Goal: Information Seeking & Learning: Learn about a topic

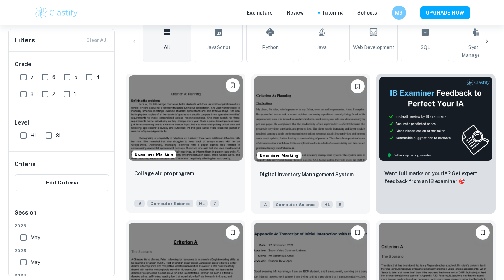
scroll to position [166, 0]
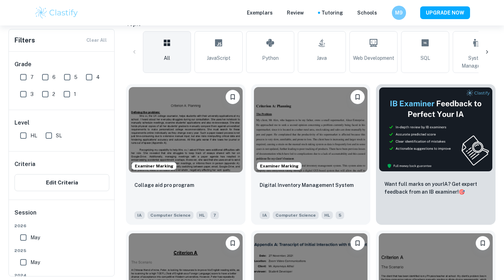
click at [27, 82] on input "7" at bounding box center [23, 77] width 14 height 14
checkbox input "true"
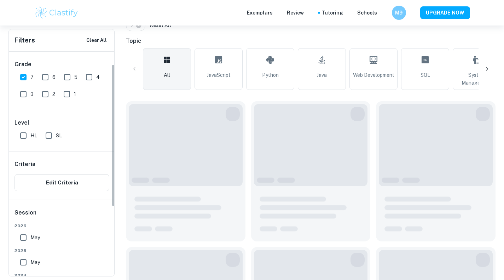
scroll to position [23, 0]
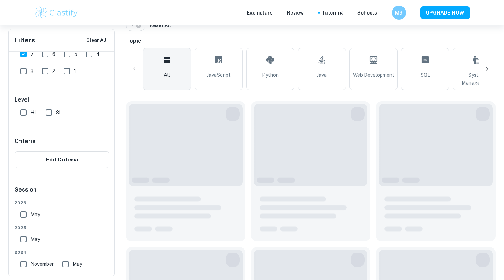
click at [31, 115] on span "HL" at bounding box center [33, 113] width 7 height 8
click at [30, 115] on input "HL" at bounding box center [23, 112] width 14 height 14
checkbox input "true"
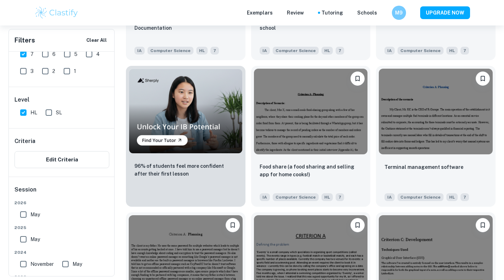
scroll to position [494, 0]
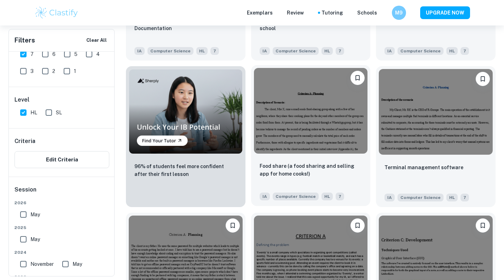
click at [328, 112] on img at bounding box center [311, 110] width 114 height 85
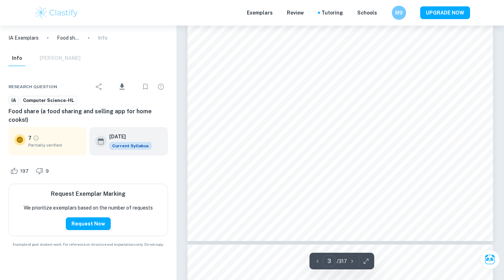
type input "4"
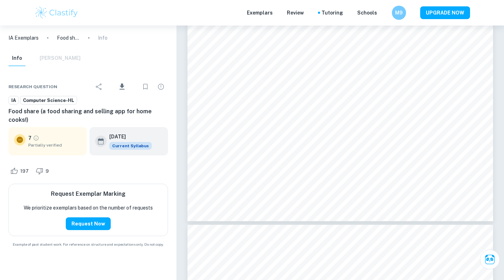
scroll to position [1196, 0]
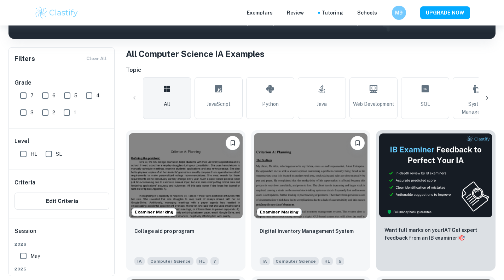
scroll to position [121, 0]
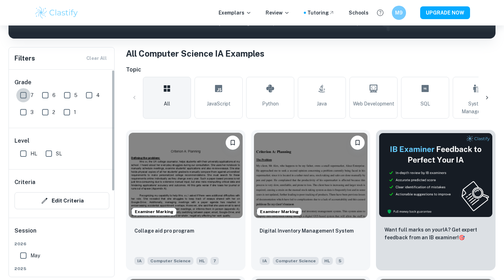
click at [21, 89] on input "7" at bounding box center [23, 95] width 14 height 14
checkbox input "true"
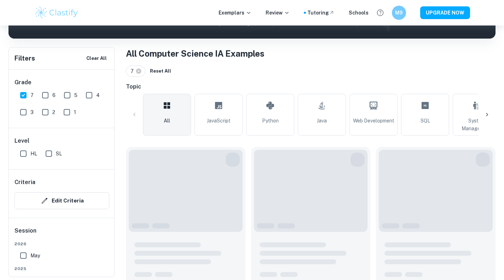
click at [24, 151] on input "HL" at bounding box center [23, 153] width 14 height 14
checkbox input "true"
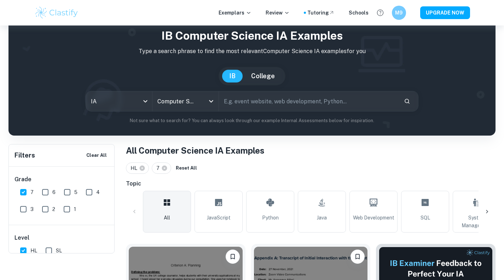
scroll to position [0, 0]
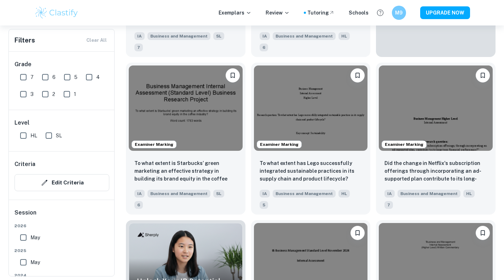
scroll to position [342, 0]
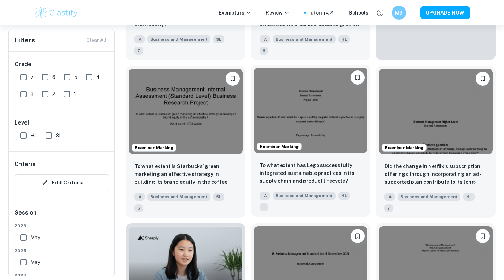
click at [308, 105] on img at bounding box center [311, 110] width 114 height 85
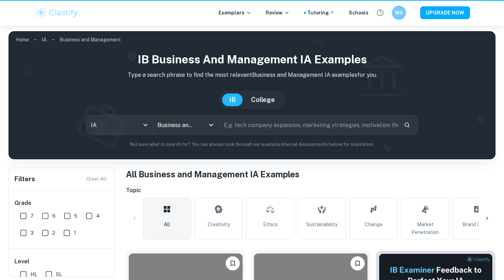
scroll to position [342, 0]
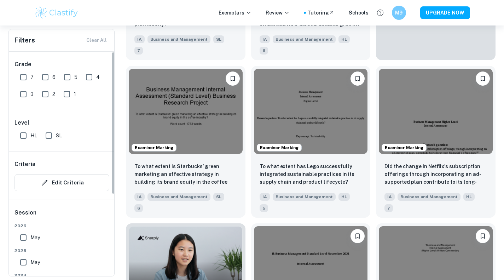
click at [25, 76] on input "7" at bounding box center [23, 77] width 14 height 14
checkbox input "true"
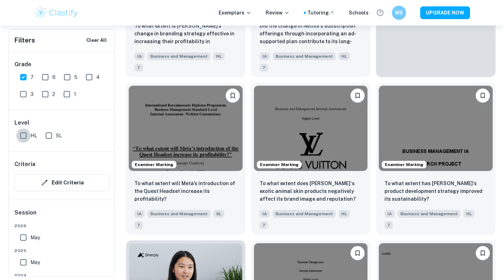
click at [21, 138] on input "HL" at bounding box center [23, 135] width 14 height 14
checkbox input "true"
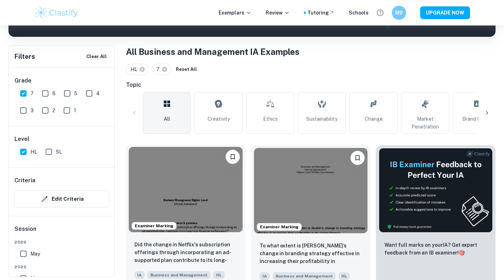
scroll to position [123, 0]
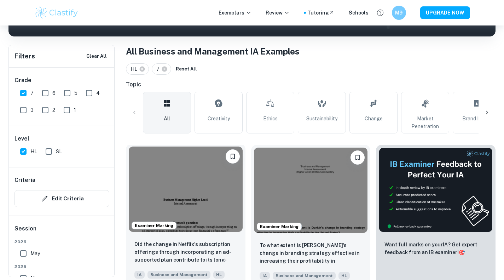
click at [200, 190] on img at bounding box center [186, 188] width 114 height 85
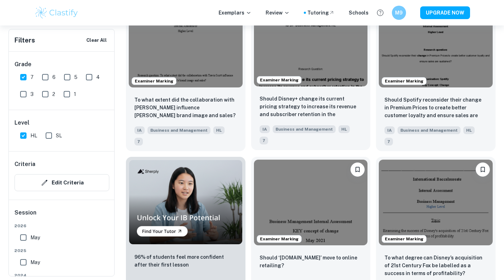
scroll to position [427, 0]
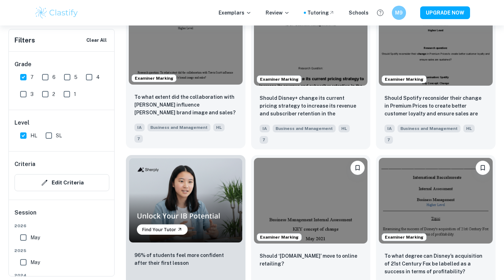
click at [205, 62] on img at bounding box center [186, 41] width 114 height 85
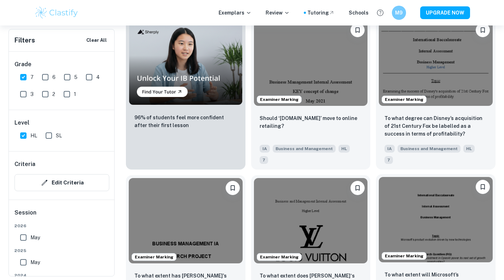
scroll to position [562, 0]
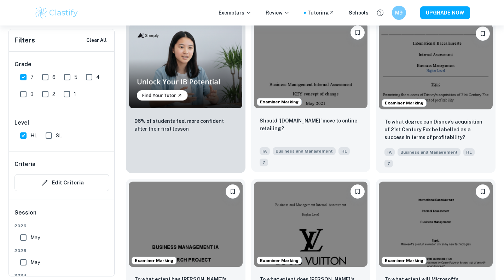
click at [327, 51] on img at bounding box center [311, 65] width 114 height 85
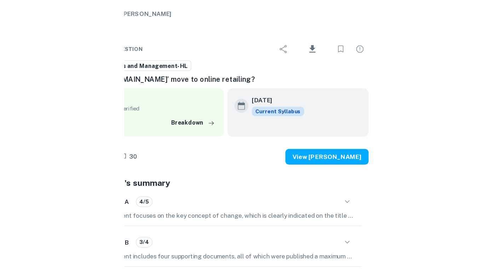
scroll to position [2090, 0]
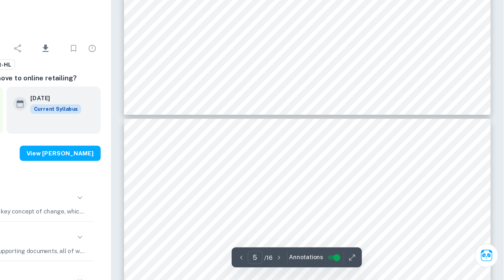
type input "6"
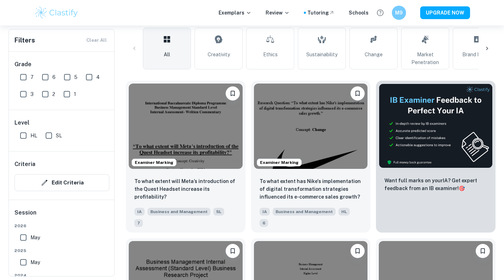
scroll to position [169, 0]
click at [20, 82] on input "7" at bounding box center [23, 77] width 14 height 14
checkbox input "true"
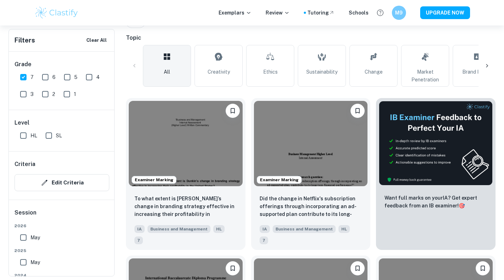
click at [24, 138] on input "HL" at bounding box center [23, 135] width 14 height 14
checkbox input "true"
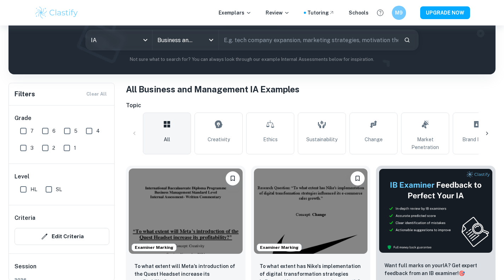
scroll to position [91, 0]
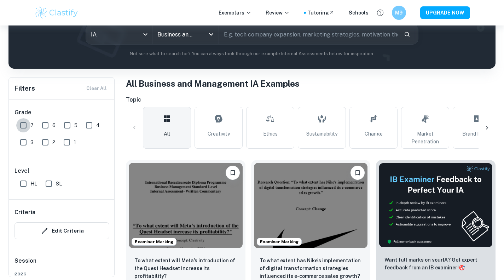
click at [25, 127] on input "7" at bounding box center [23, 125] width 14 height 14
checkbox input "true"
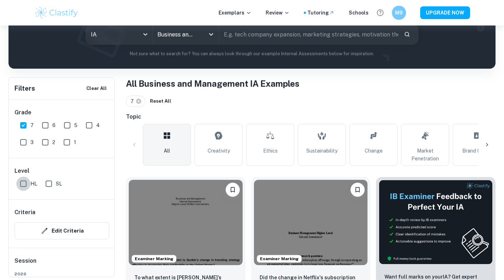
click at [28, 181] on input "HL" at bounding box center [23, 184] width 14 height 14
checkbox input "true"
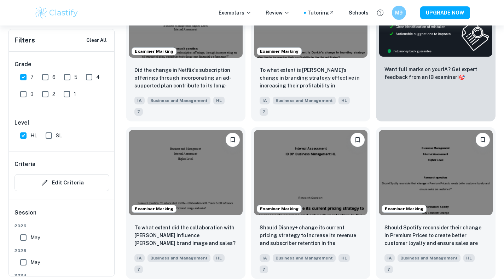
scroll to position [299, 0]
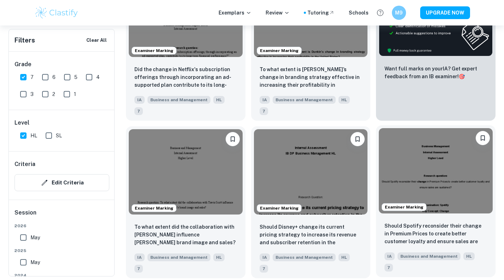
click at [395, 155] on img at bounding box center [436, 170] width 114 height 85
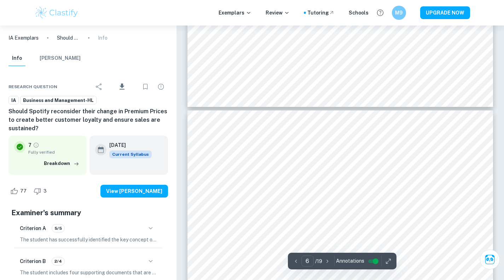
scroll to position [2019, 0]
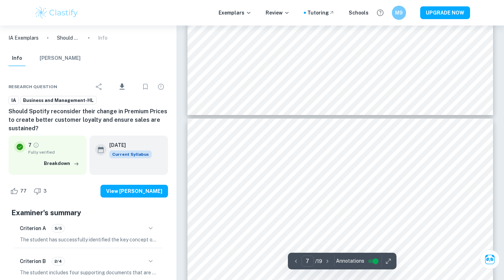
type input "6"
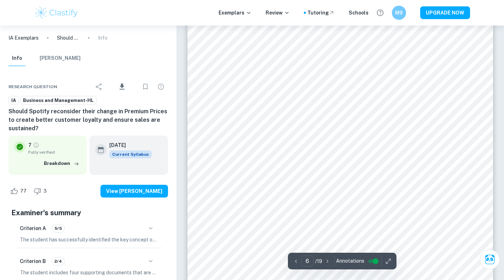
scroll to position [2205, 0]
